Goal: Task Accomplishment & Management: Manage account settings

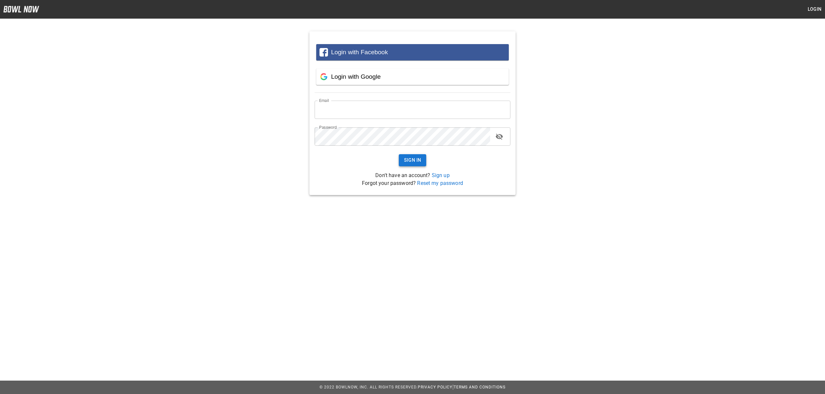
type input "**********"
click at [413, 162] on button "Sign In" at bounding box center [413, 160] width 28 height 12
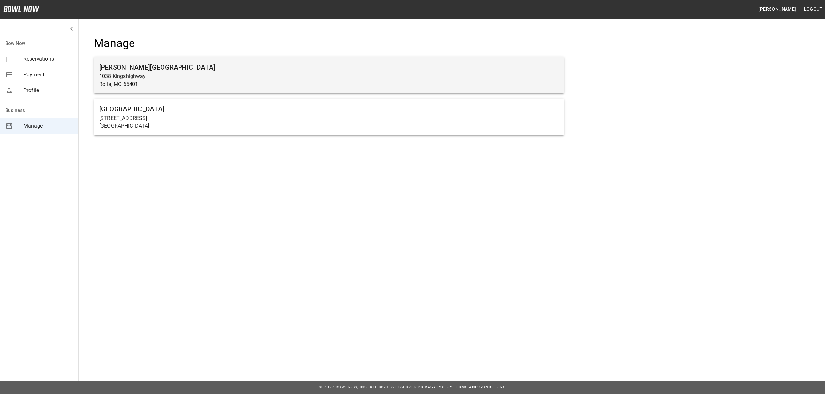
click at [204, 76] on p "1038 Kingshighway" at bounding box center [329, 76] width 460 height 8
